Goal: Navigation & Orientation: Find specific page/section

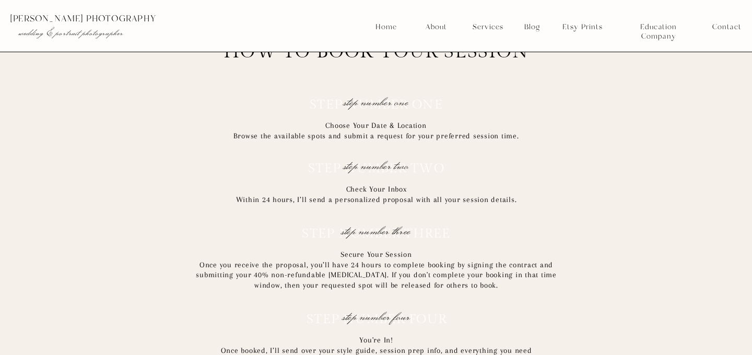
scroll to position [5588, 0]
click at [486, 29] on nav "Services" at bounding box center [487, 26] width 39 height 9
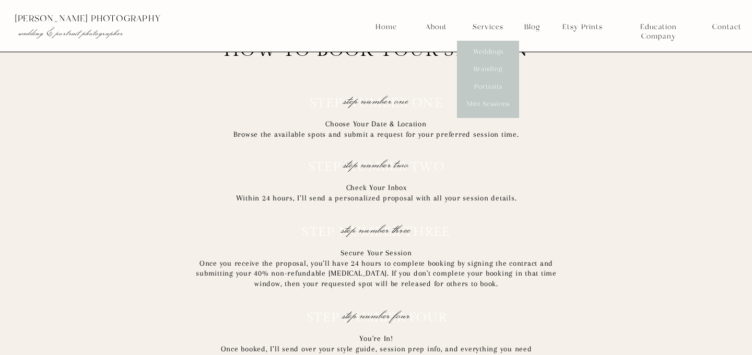
click at [492, 48] on nav "Weddings" at bounding box center [488, 52] width 39 height 9
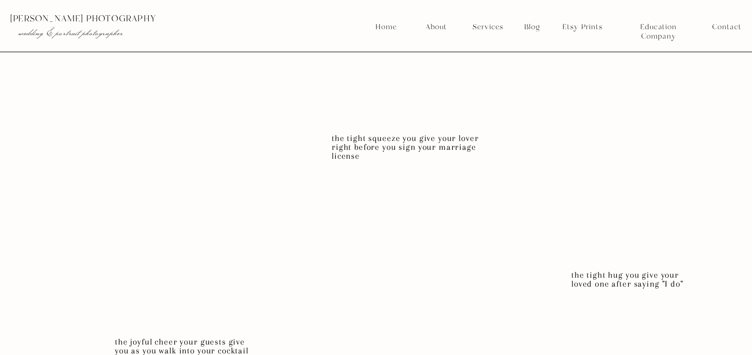
scroll to position [3807, 0]
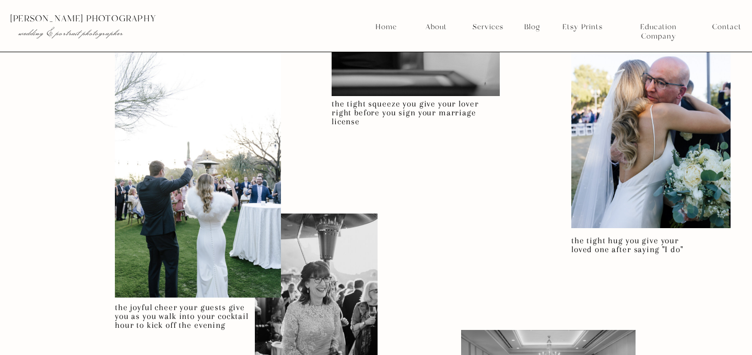
click at [483, 20] on div at bounding box center [379, 26] width 760 height 52
click at [486, 30] on nav "Services" at bounding box center [487, 26] width 39 height 9
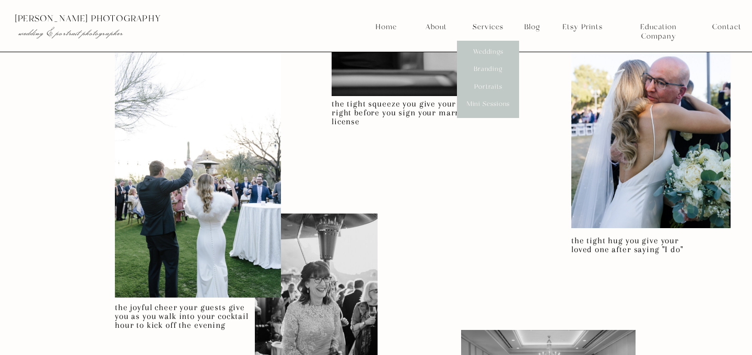
click at [492, 51] on nav "Weddings" at bounding box center [488, 52] width 39 height 9
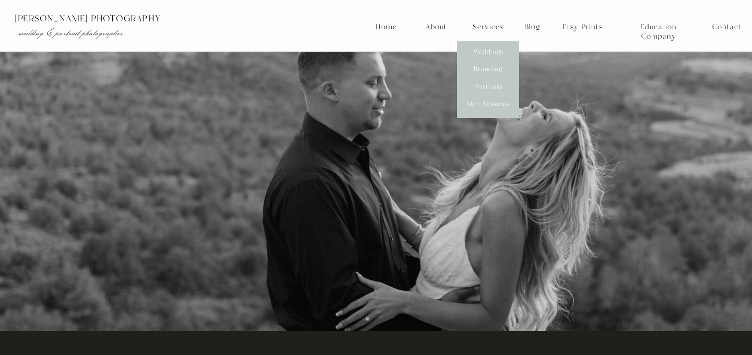
scroll to position [2344, 0]
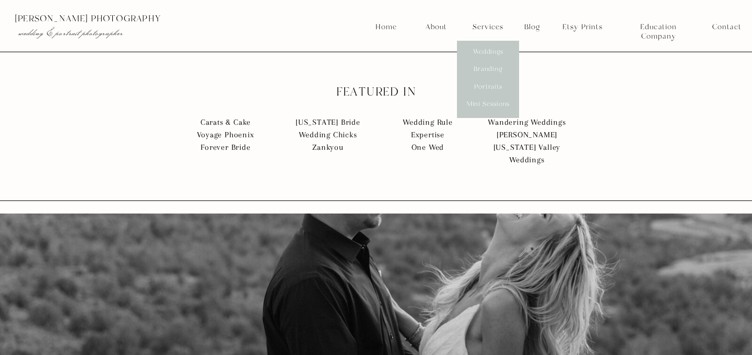
click at [388, 29] on nav "Home" at bounding box center [386, 26] width 22 height 9
